Goal: Task Accomplishment & Management: Complete application form

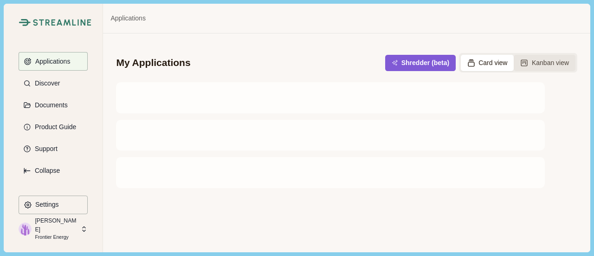
click at [535, 58] on button "Kanban view" at bounding box center [544, 63] width 62 height 16
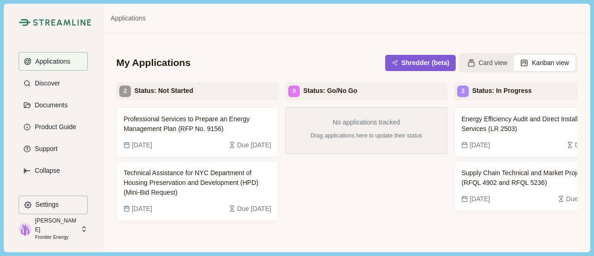
click at [551, 237] on div "Energy Efficiency Audit and Direct Installation Services (LR 2503) [DATE] Due […" at bounding box center [535, 196] width 162 height 179
click at [536, 180] on span "Supply Chain Technical and Market Projects (RFQL 4902 and RFQL 5236)" at bounding box center [534, 177] width 147 height 19
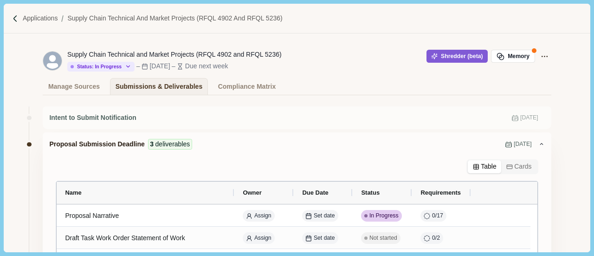
scroll to position [93, 0]
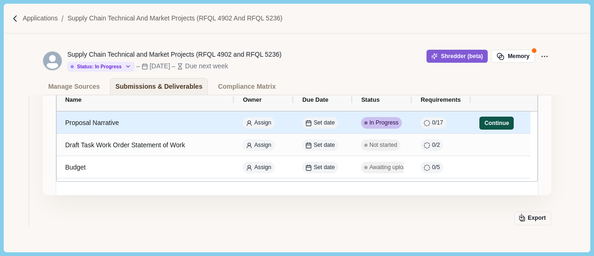
click at [487, 125] on button "Continue" at bounding box center [496, 122] width 34 height 13
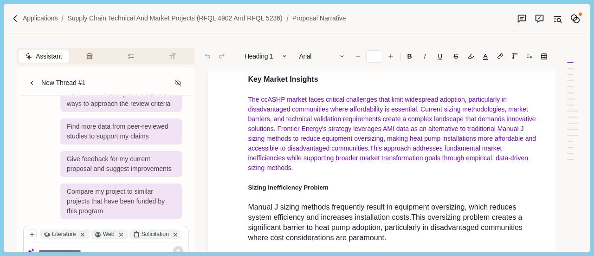
scroll to position [835, 0]
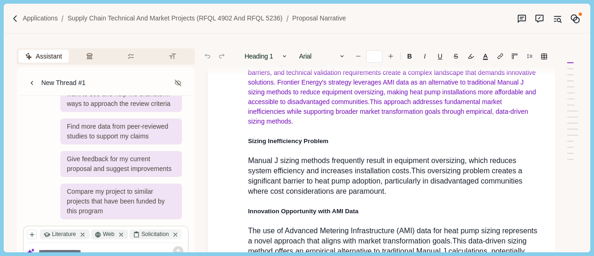
click at [579, 146] on div at bounding box center [572, 102] width 22 height 138
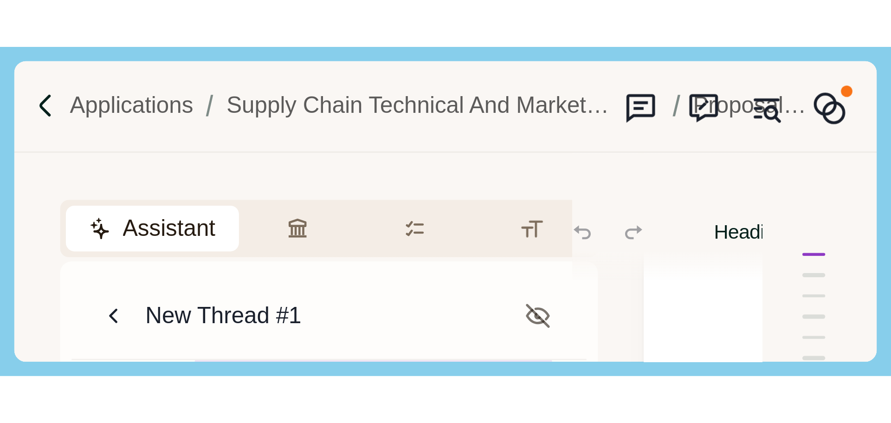
scroll to position [0, 0]
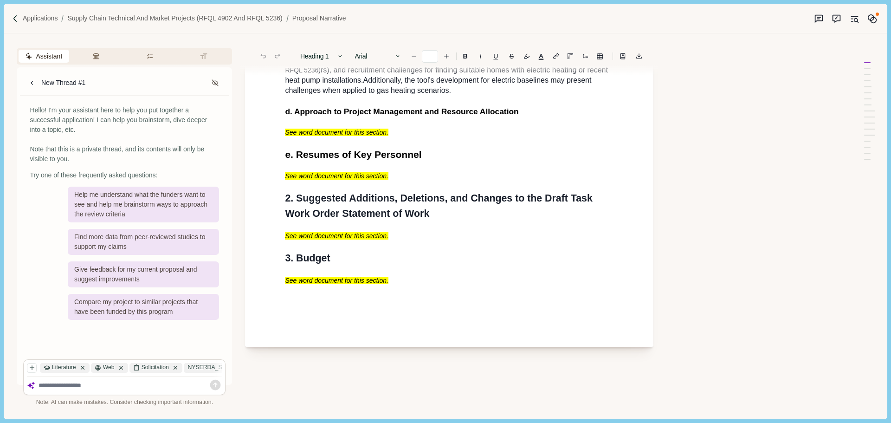
click at [448, 84] on span "rs), and recruitment challenges for finding suitable homes with electric heatin…" at bounding box center [447, 75] width 325 height 18
type input "**"
click at [448, 84] on span "rs), and recruitment challenges for finding suitable homes with electric heatin…" at bounding box center [447, 75] width 325 height 18
click at [593, 111] on div "Assistant Review Criteria Requirements Formatting New Thread #1 Hello! I'm your…" at bounding box center [427, 225] width 847 height 385
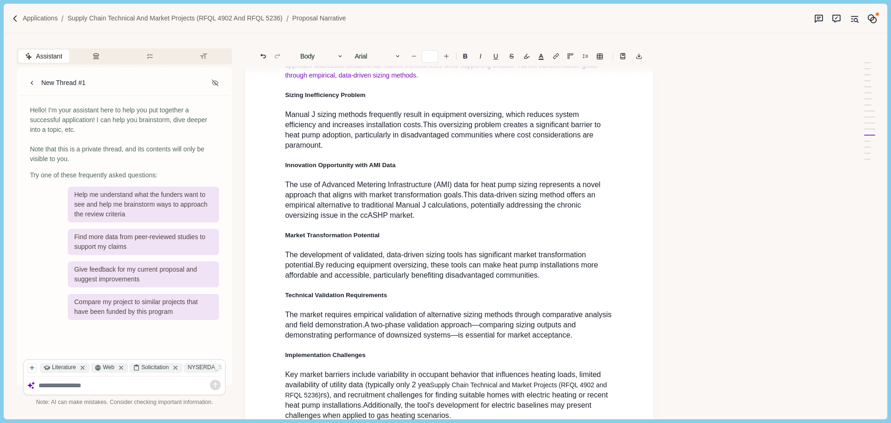
scroll to position [610, 0]
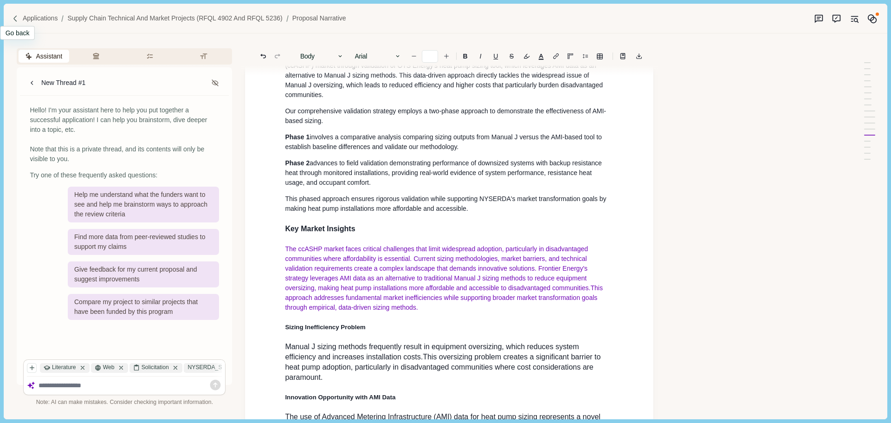
click at [21, 15] on div at bounding box center [17, 19] width 11 height 8
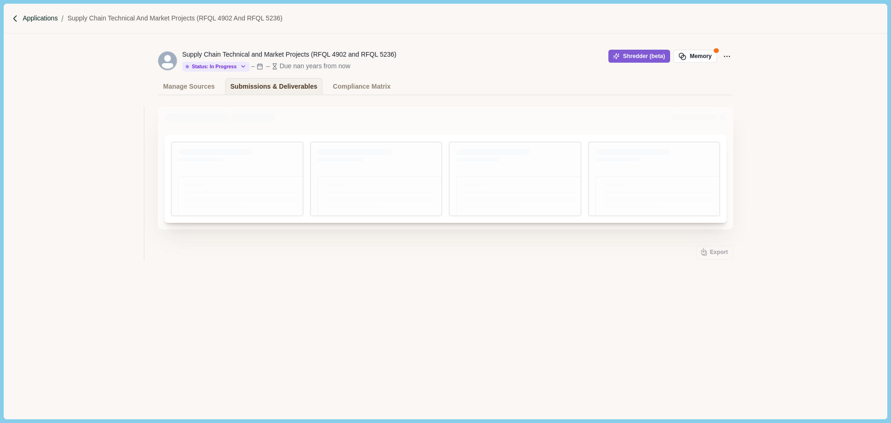
click at [34, 17] on p "Applications" at bounding box center [40, 18] width 35 height 10
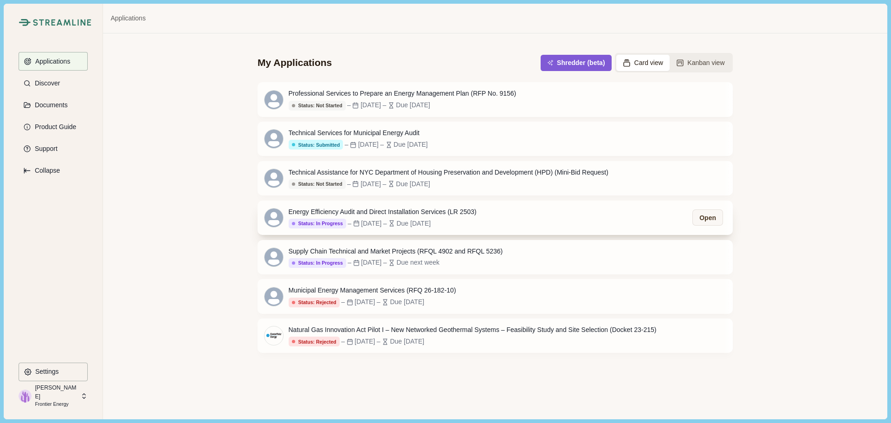
click at [405, 212] on div "Energy Efficiency Audit and Direct Installation Services (LR 2503)" at bounding box center [382, 212] width 188 height 10
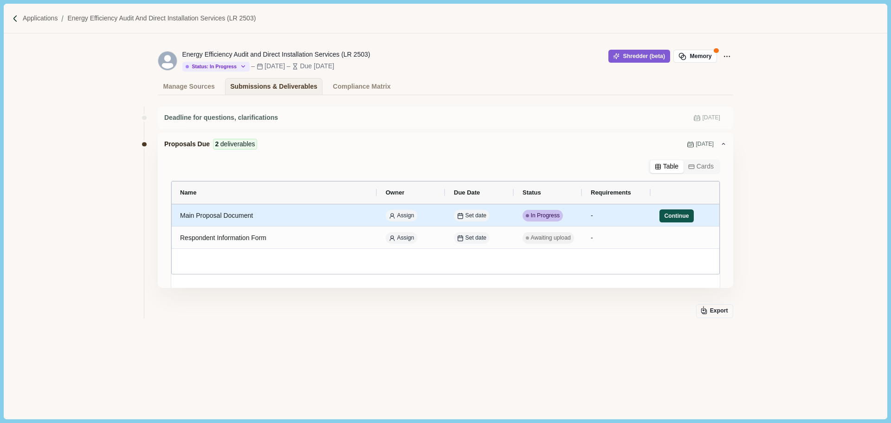
click at [593, 216] on button "Continue" at bounding box center [676, 215] width 34 height 13
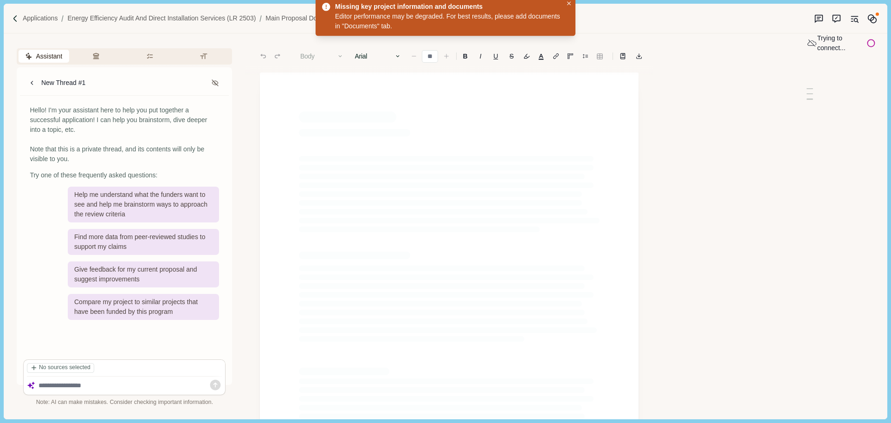
type input "**"
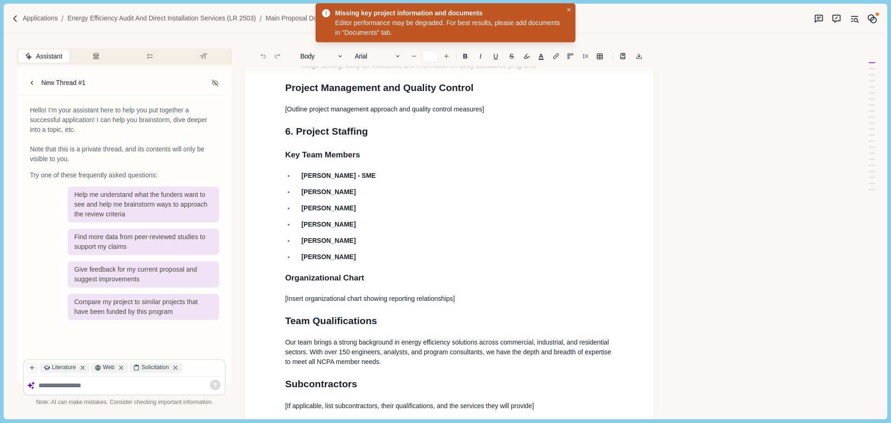
scroll to position [1438, 0]
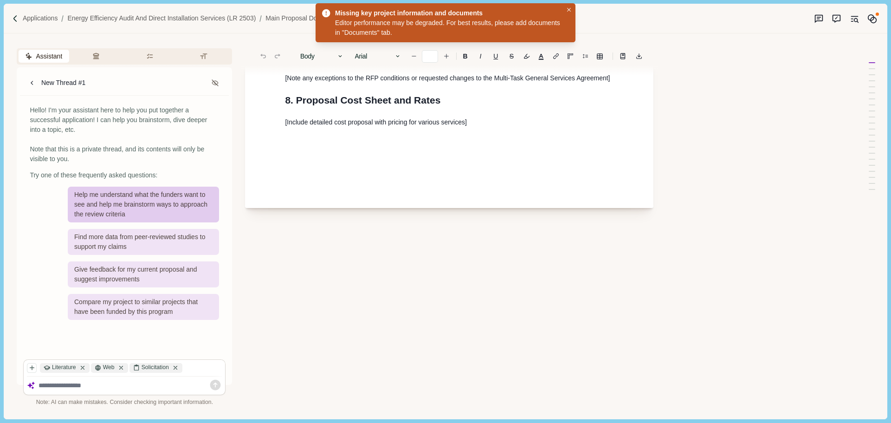
click at [170, 218] on div "Help me understand what the funders want to see and help me brainstorm ways to …" at bounding box center [143, 204] width 151 height 36
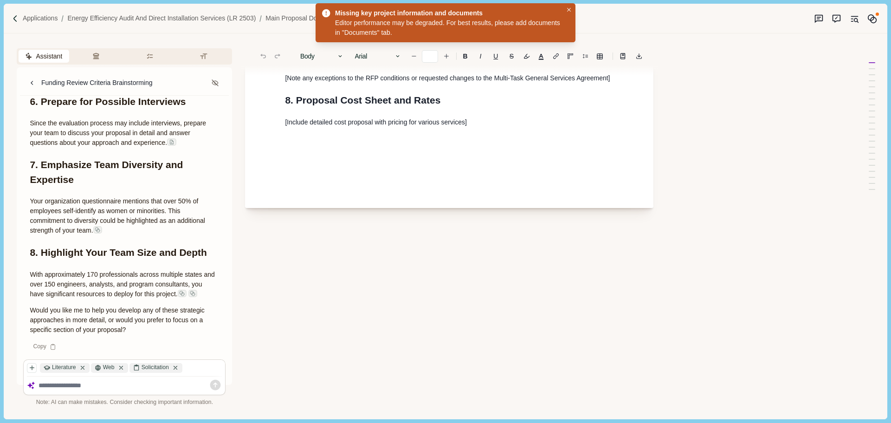
scroll to position [1467, 0]
